Goal: Information Seeking & Learning: Learn about a topic

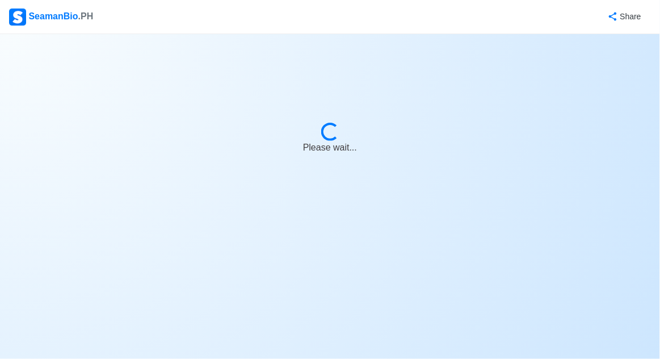
select select "Others"
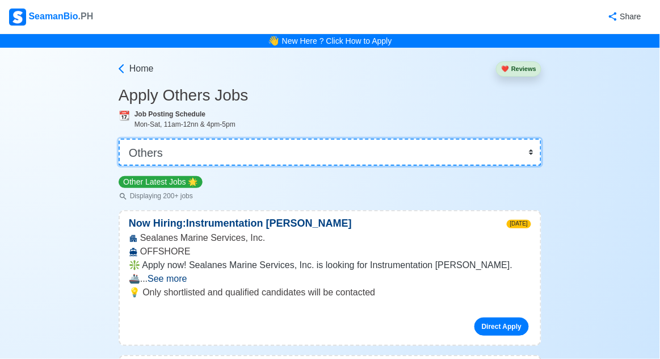
click at [516, 141] on select "👉 Select Rank or Position Master Chief Officer 2nd Officer 3rd Officer Junior O…" at bounding box center [330, 151] width 423 height 27
click at [119, 138] on select "👉 Select Rank or Position Master Chief Officer 2nd Officer 3rd Officer Junior O…" at bounding box center [330, 151] width 423 height 27
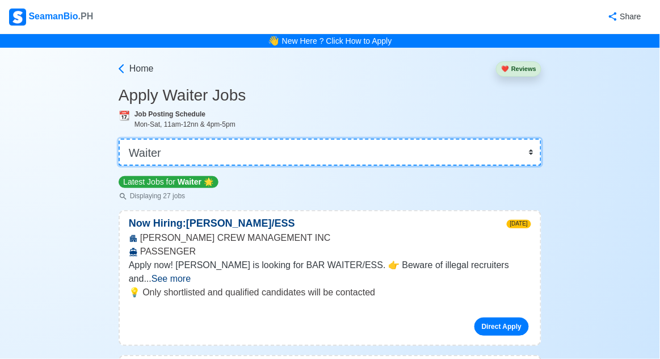
click at [511, 161] on select "👉 Select Rank or Position Master Chief Officer 2nd Officer 3rd Officer Junior O…" at bounding box center [330, 151] width 423 height 27
select select "[PERSON_NAME]"
click at [119, 138] on select "👉 Select Rank or Position Master Chief Officer 2nd Officer 3rd Officer Junior O…" at bounding box center [330, 151] width 423 height 27
